Goal: Navigation & Orientation: Find specific page/section

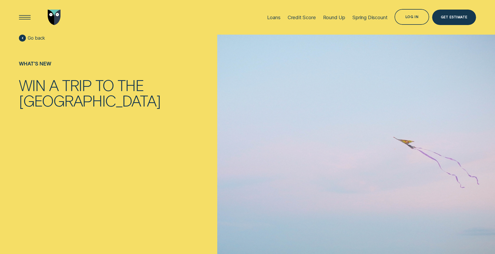
click at [37, 37] on span "Go back" at bounding box center [36, 38] width 17 height 6
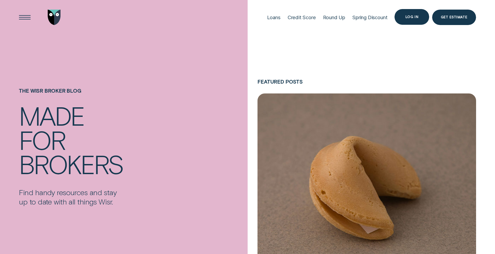
click at [404, 21] on div "Log in" at bounding box center [411, 16] width 35 height 15
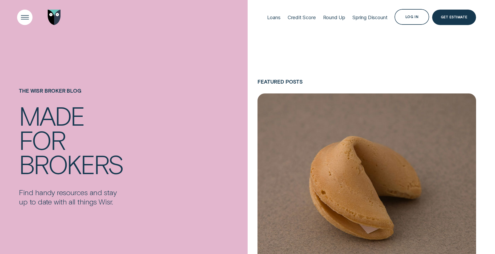
click at [23, 17] on div "Open Menu" at bounding box center [25, 17] width 22 height 22
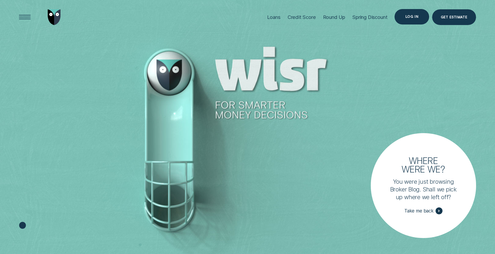
click at [412, 14] on div "Log in" at bounding box center [411, 16] width 35 height 15
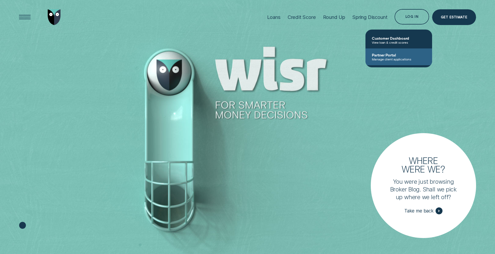
click at [390, 55] on span "Partner Portal" at bounding box center [399, 55] width 54 height 5
